Goal: Navigation & Orientation: Find specific page/section

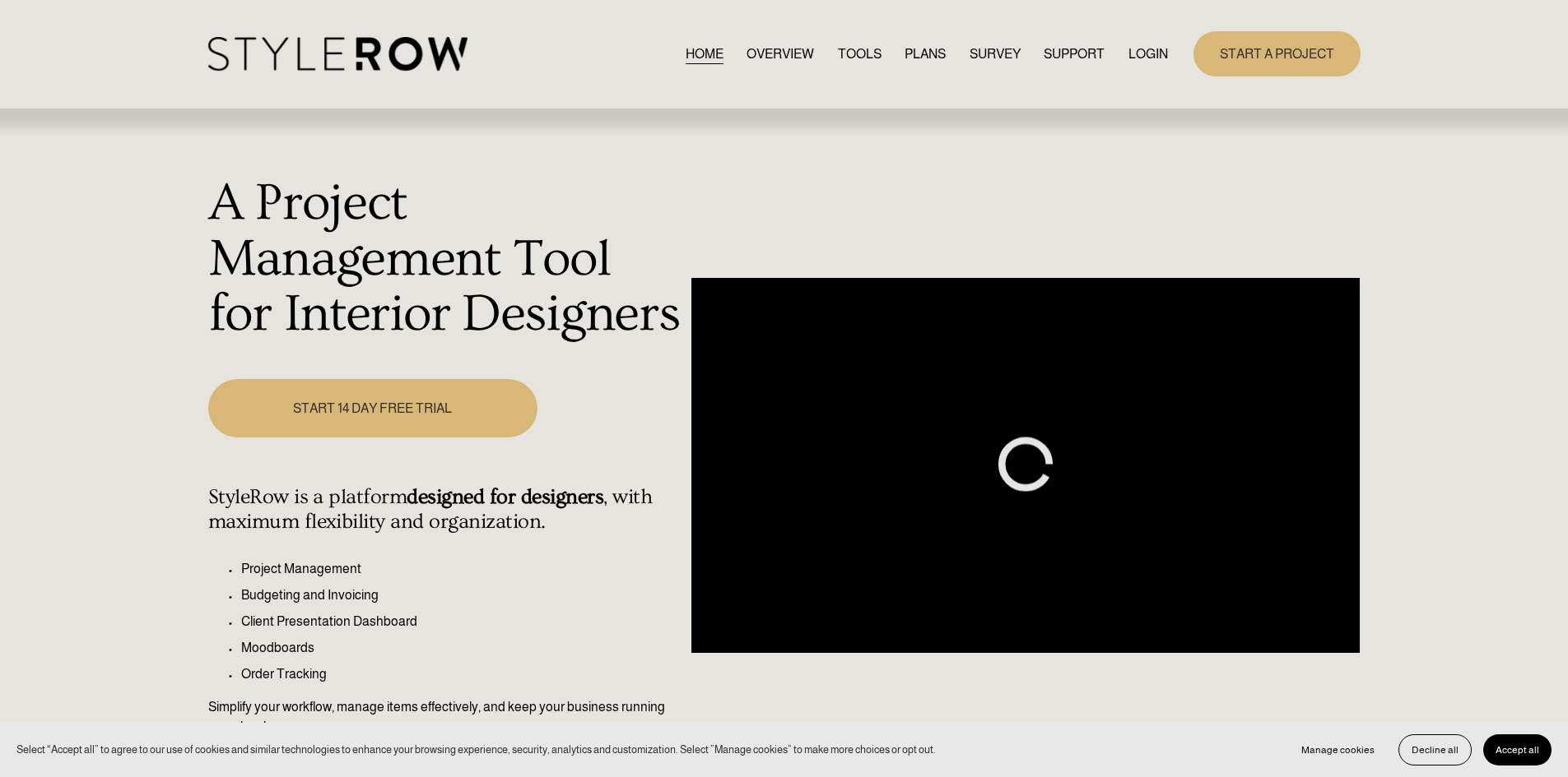
click at [1153, 54] on link "LOGIN" at bounding box center [1148, 53] width 39 height 22
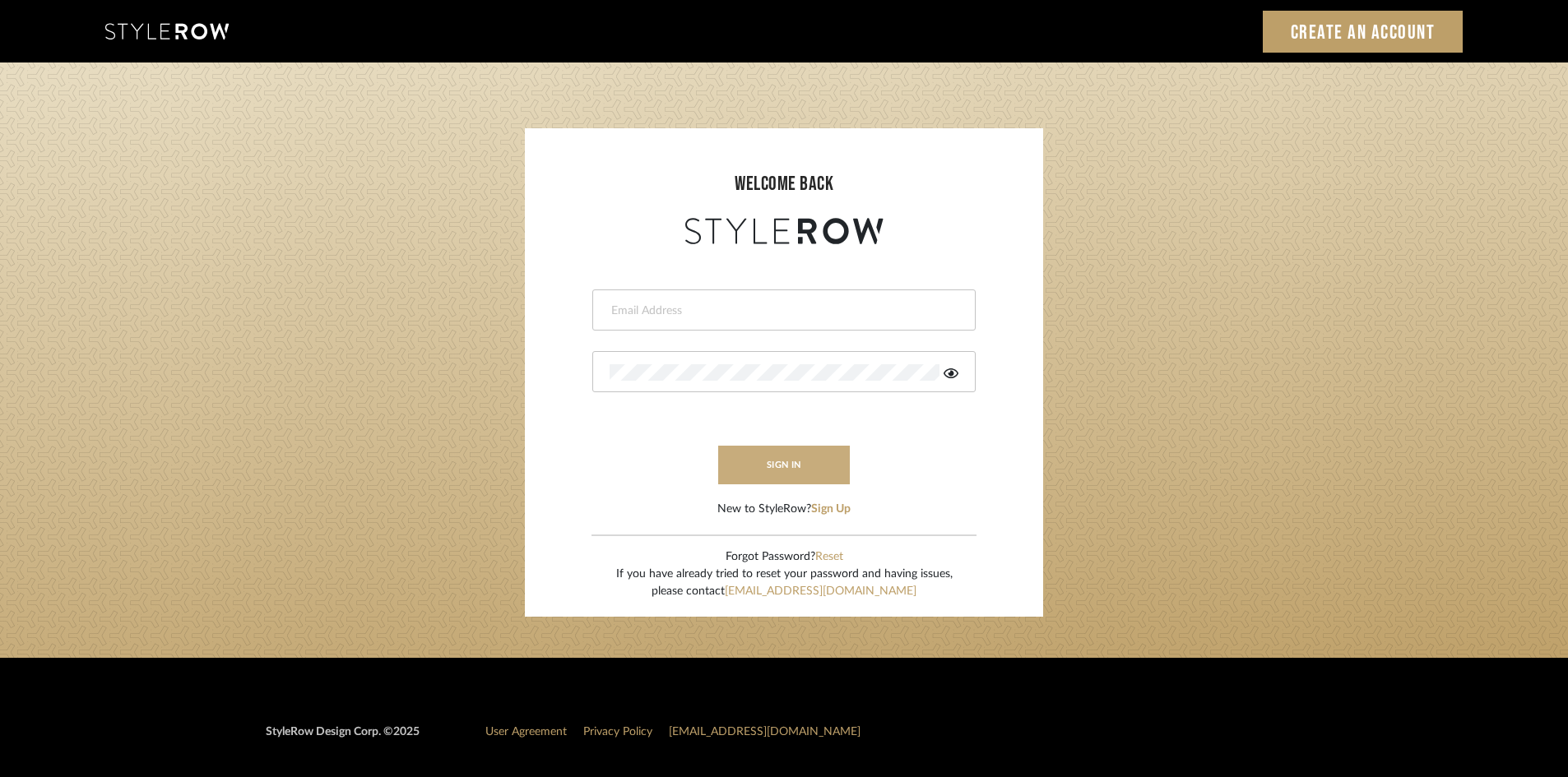
type input "ali.altamash24@gmail.com"
drag, startPoint x: 752, startPoint y: 467, endPoint x: 733, endPoint y: 455, distance: 22.5
click at [752, 467] on button "sign in" at bounding box center [784, 465] width 132 height 39
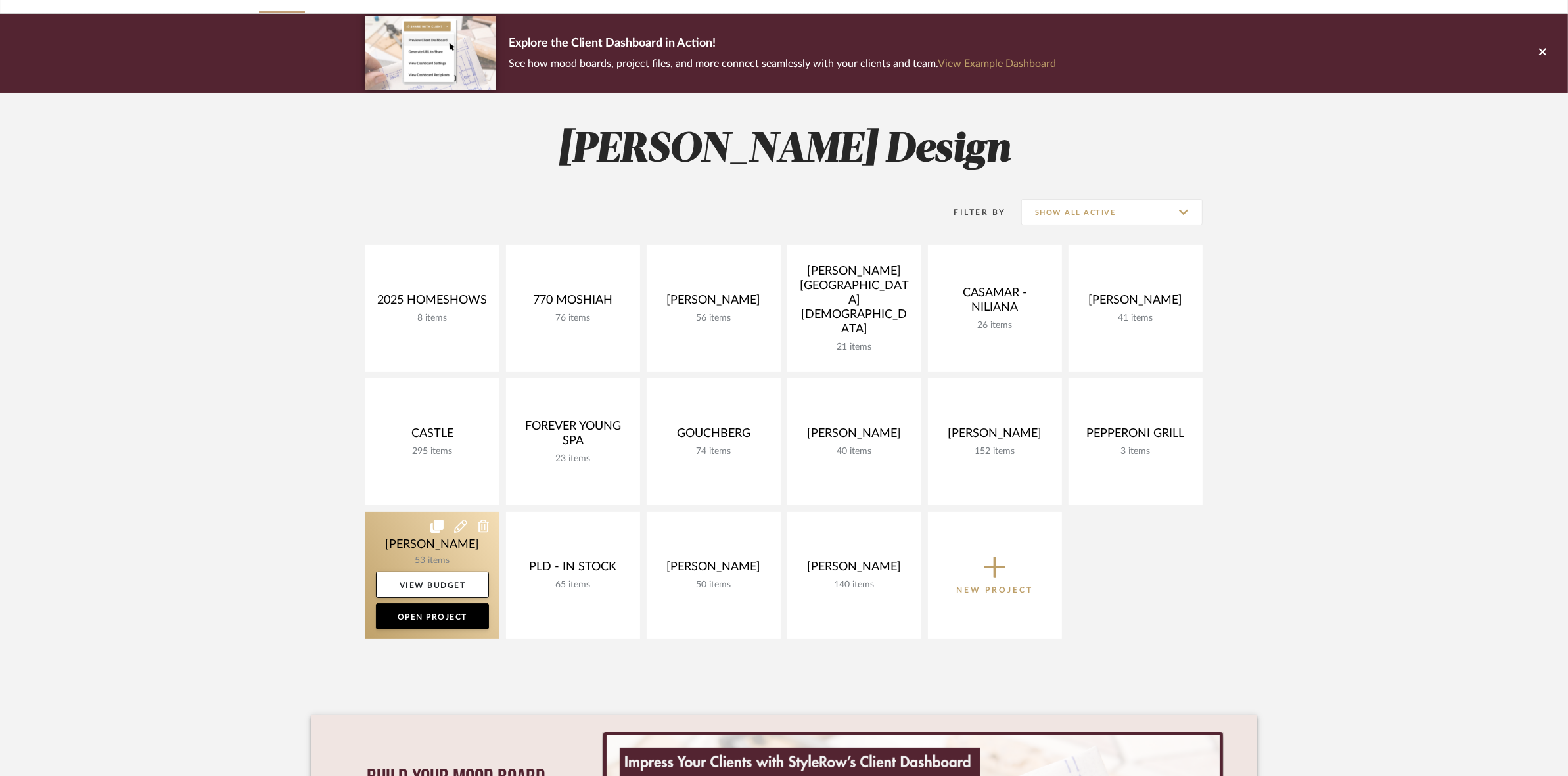
scroll to position [82, 0]
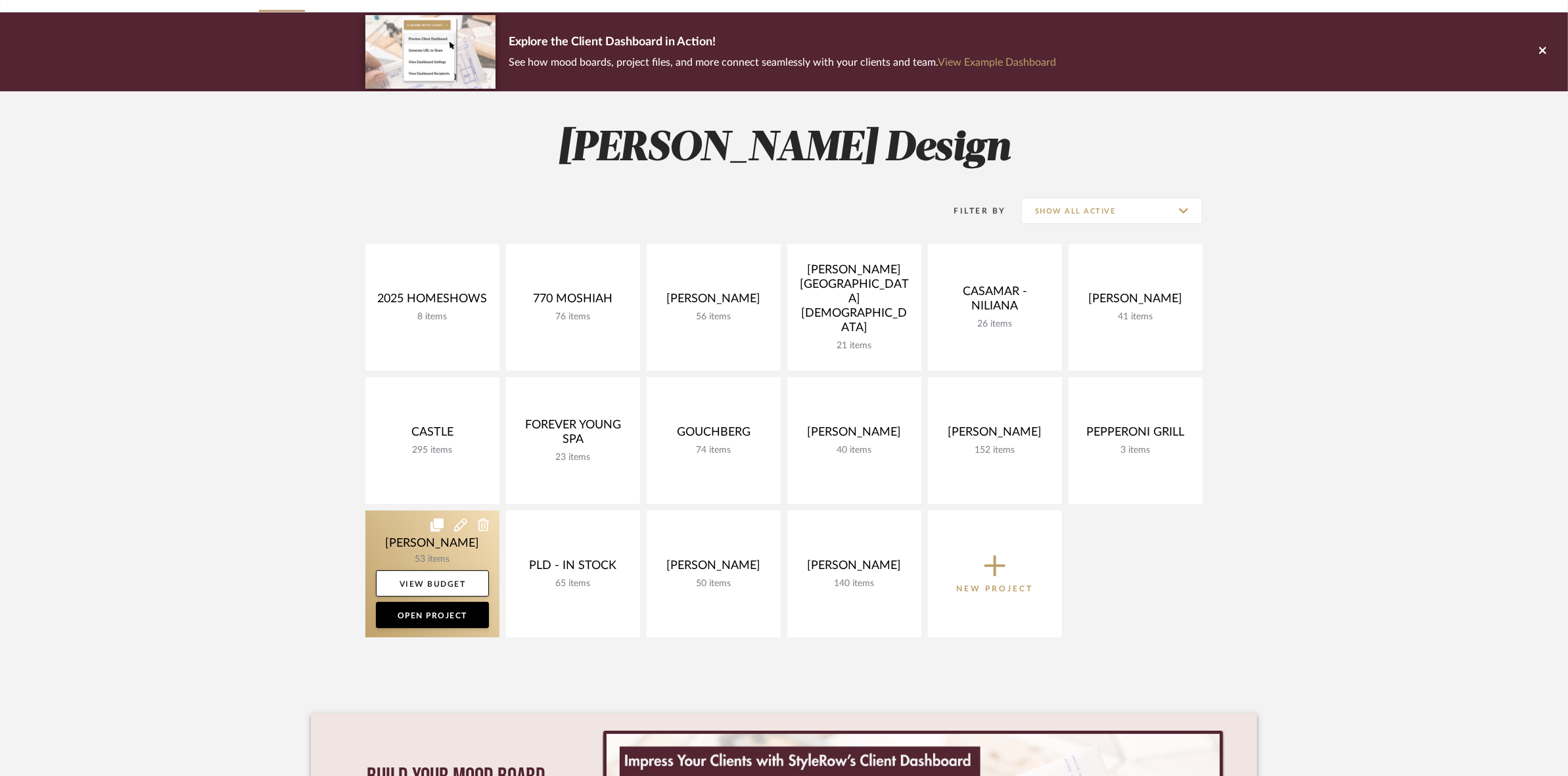
click at [394, 530] on link at bounding box center [432, 574] width 134 height 127
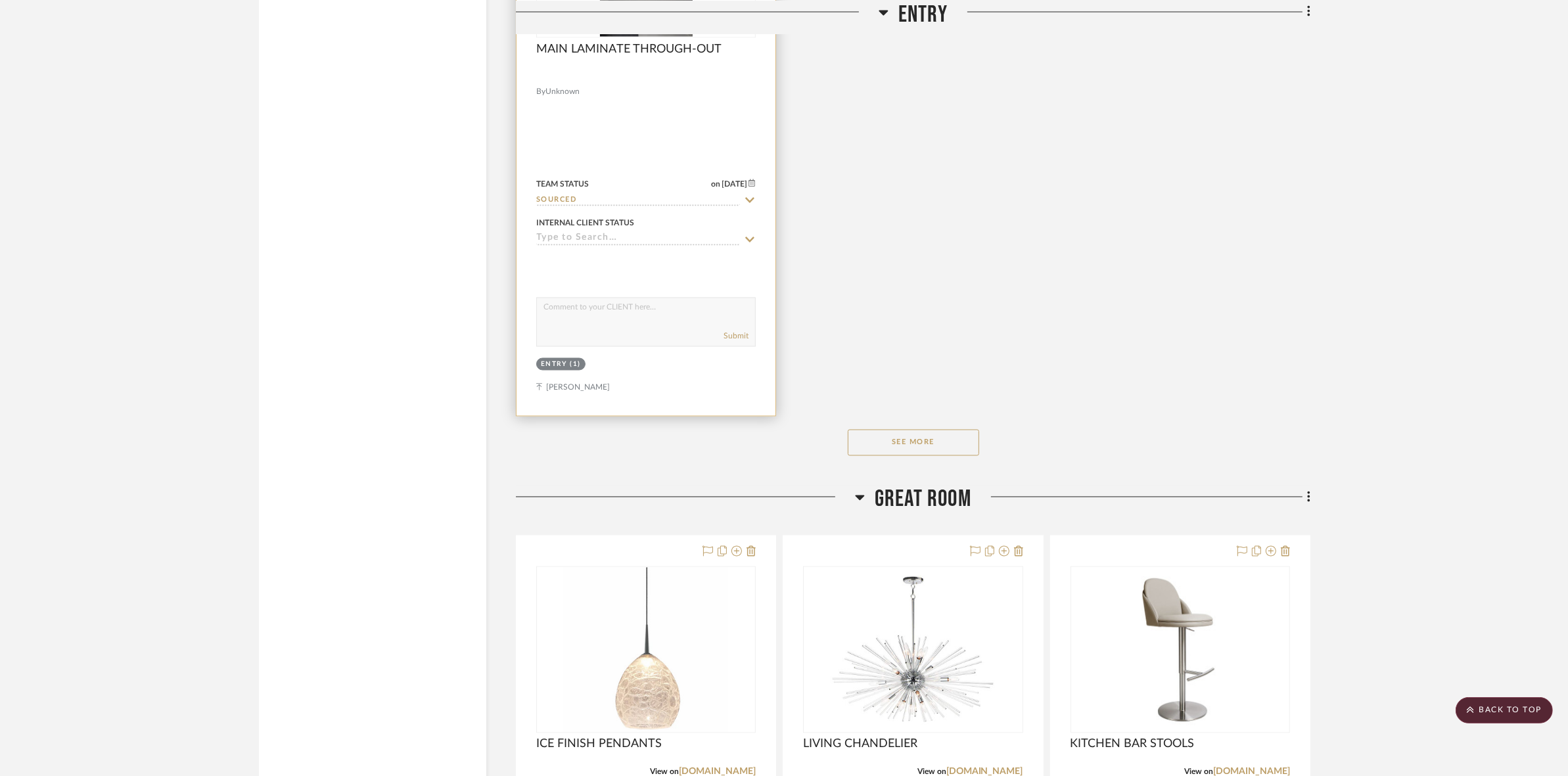
scroll to position [2710, 0]
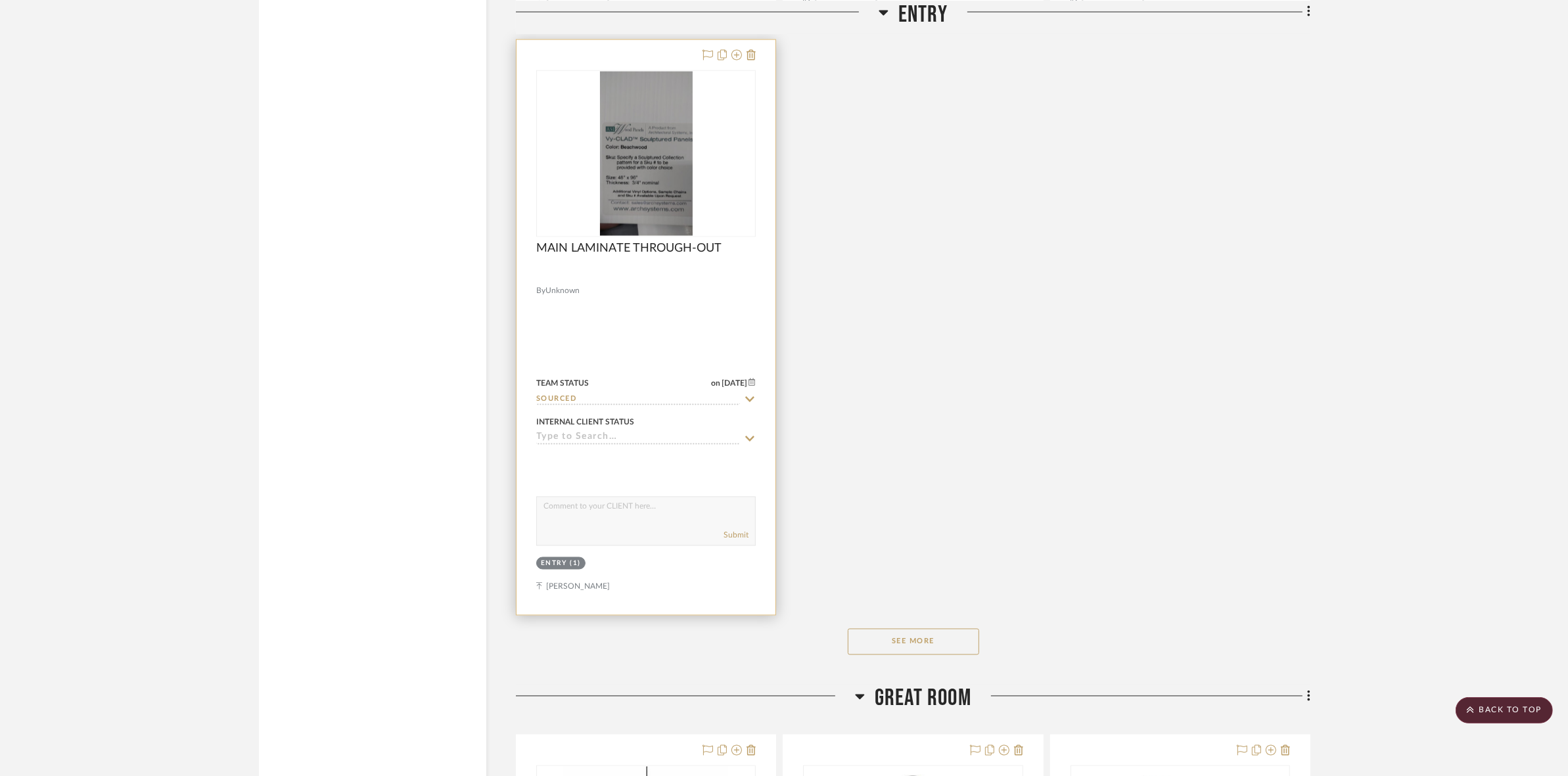
click at [0, 0] on img at bounding box center [0, 0] width 0 height 0
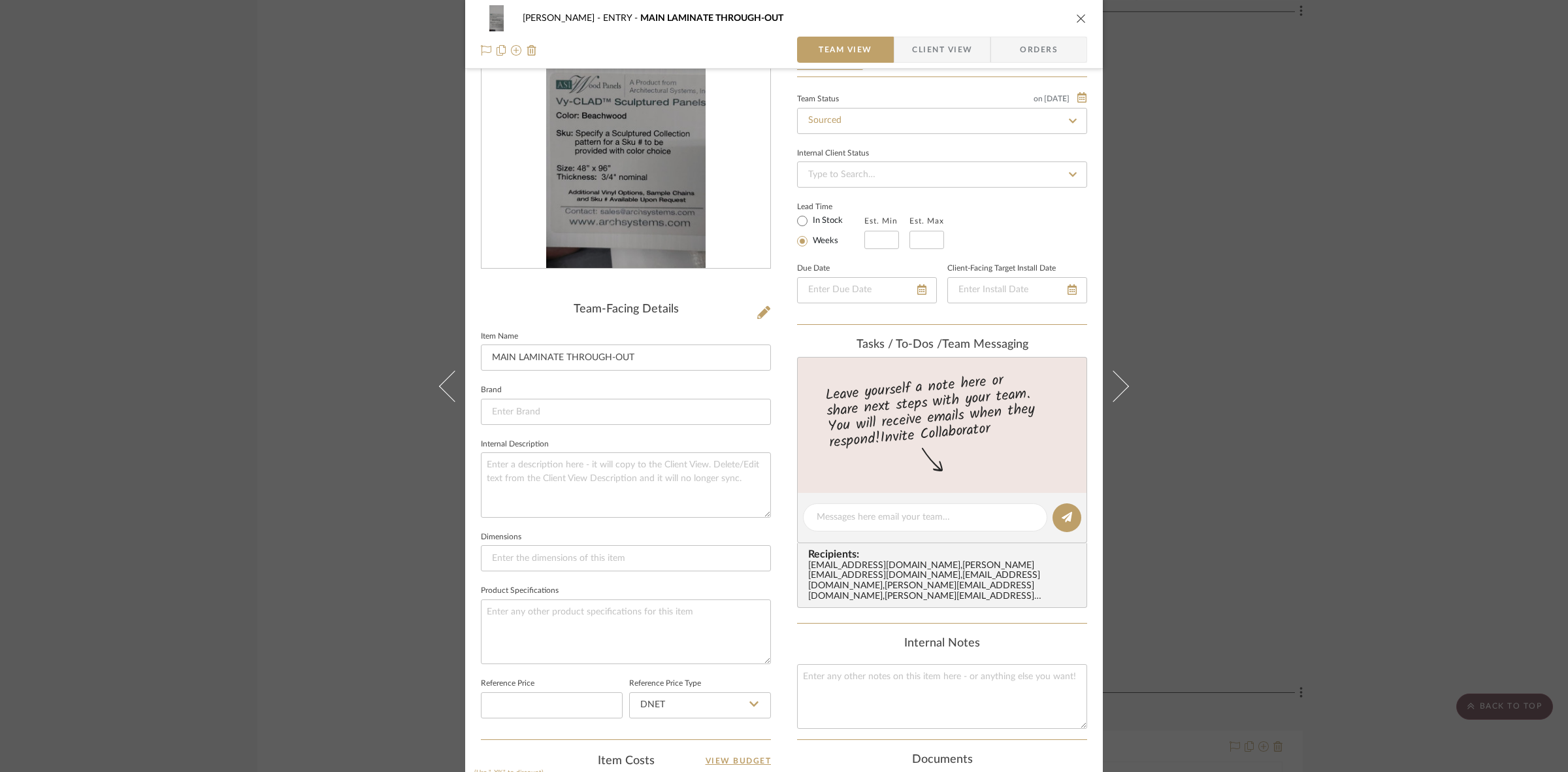
scroll to position [327, 0]
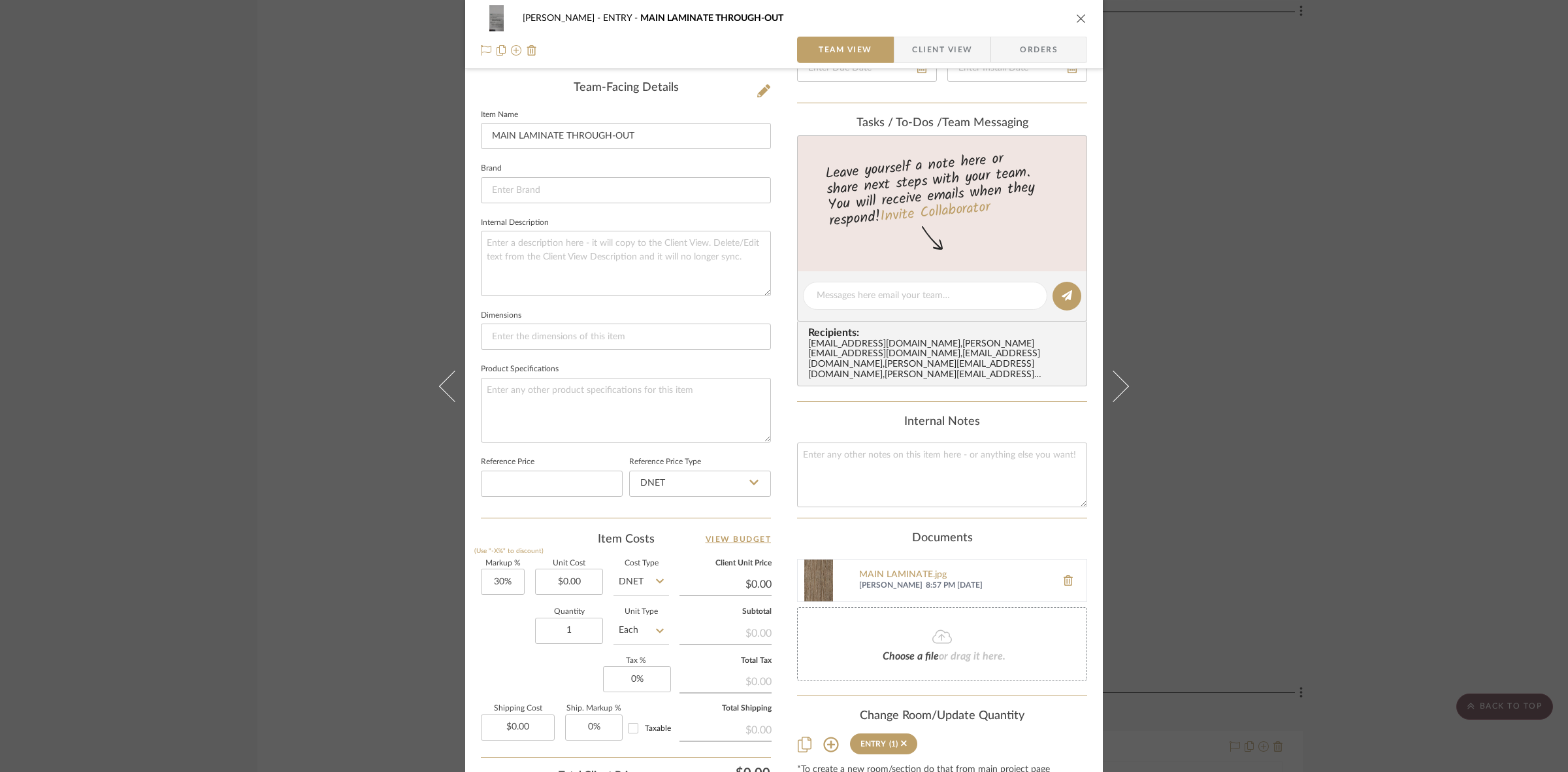
click at [821, 569] on img at bounding box center [818, 580] width 42 height 42
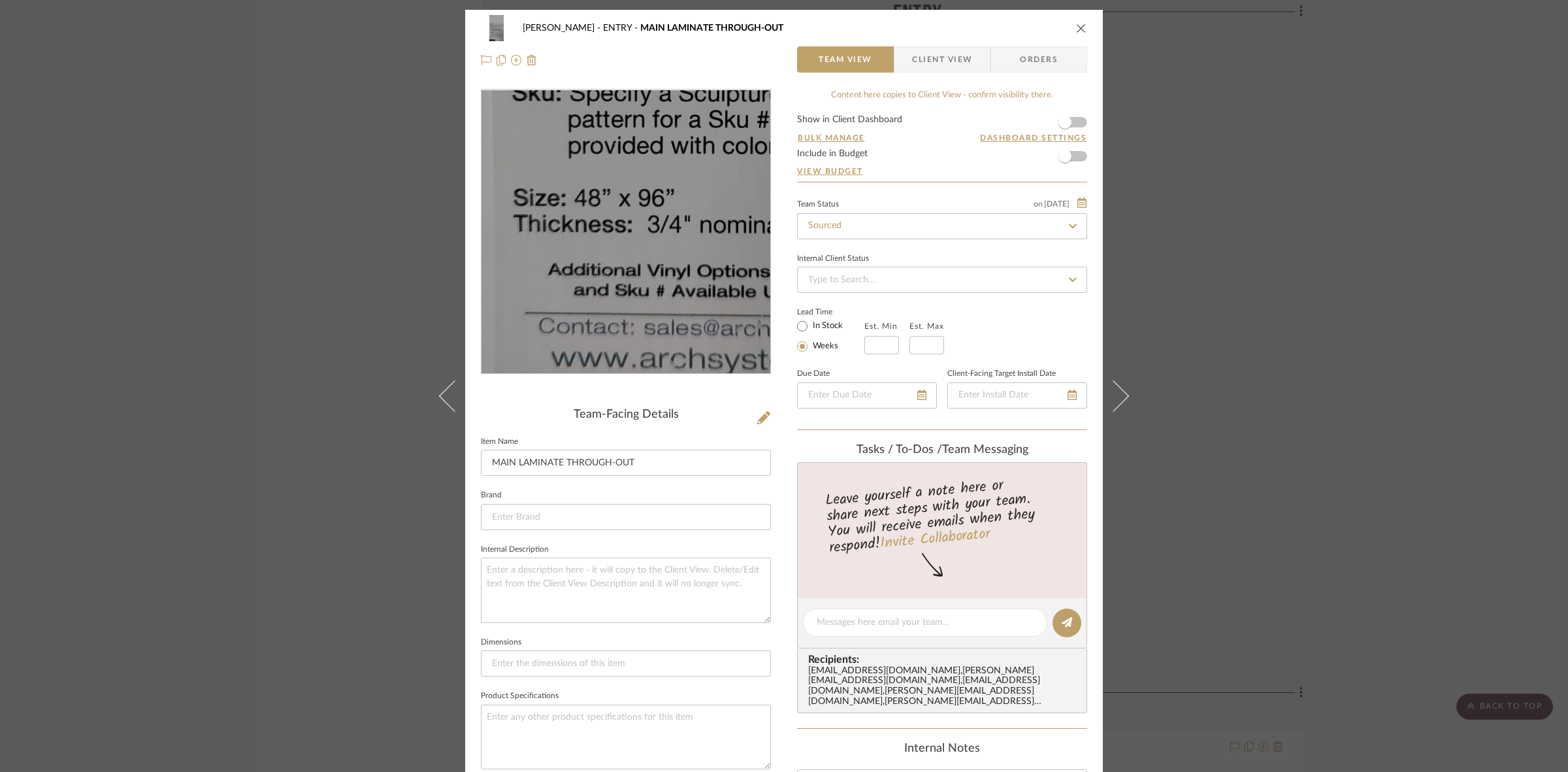
click at [588, 285] on img "0" at bounding box center [626, 231] width 160 height 284
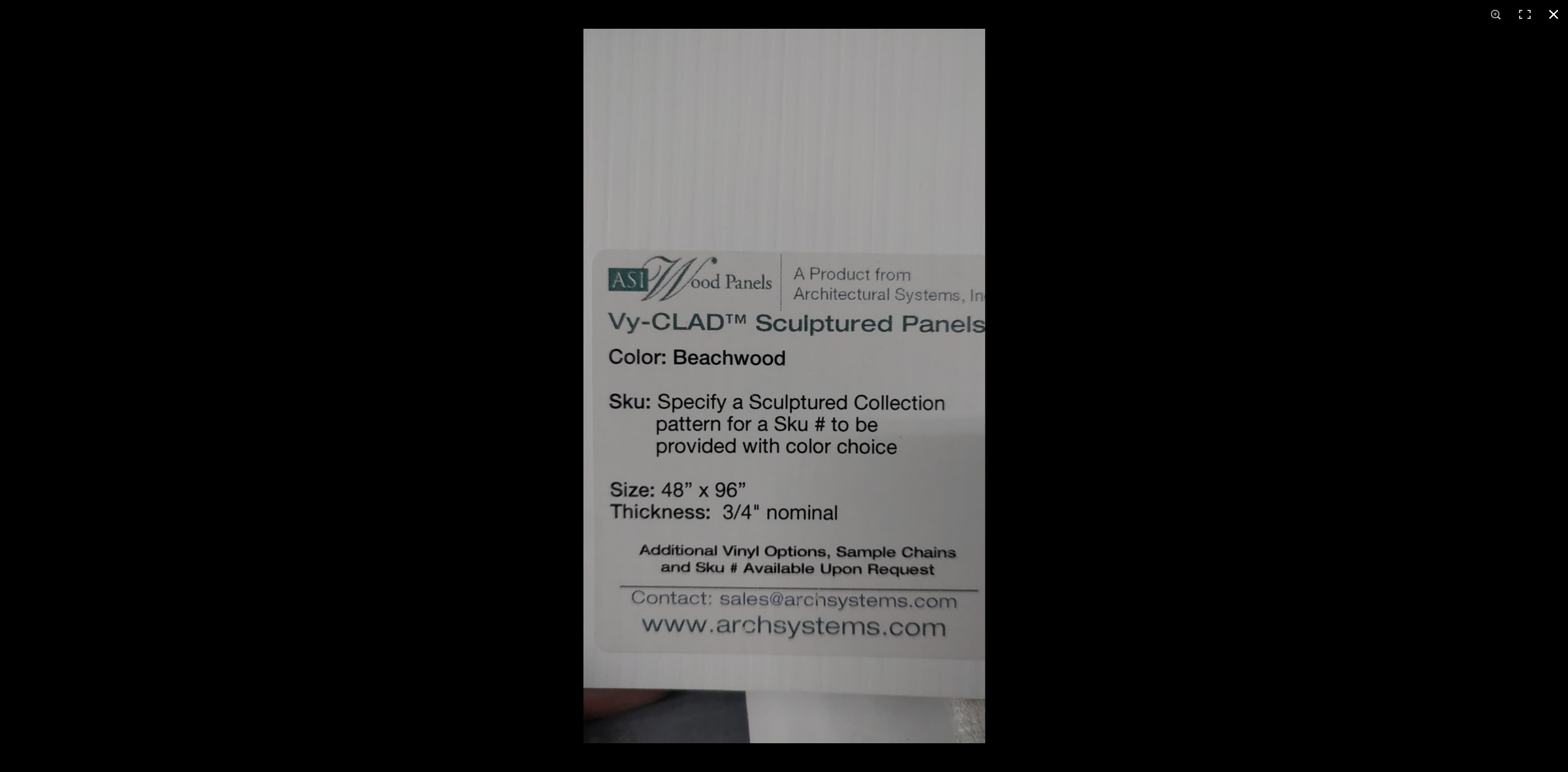
click at [447, 491] on div at bounding box center [784, 386] width 1568 height 772
